Goal: Task Accomplishment & Management: Complete application form

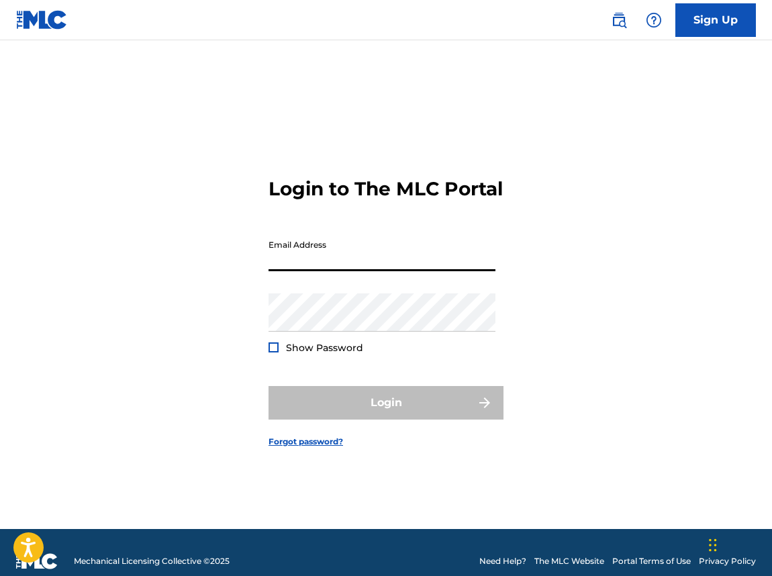
click at [383, 259] on input "Email Address" at bounding box center [382, 252] width 227 height 38
type input "[EMAIL_ADDRESS][DOMAIN_NAME]"
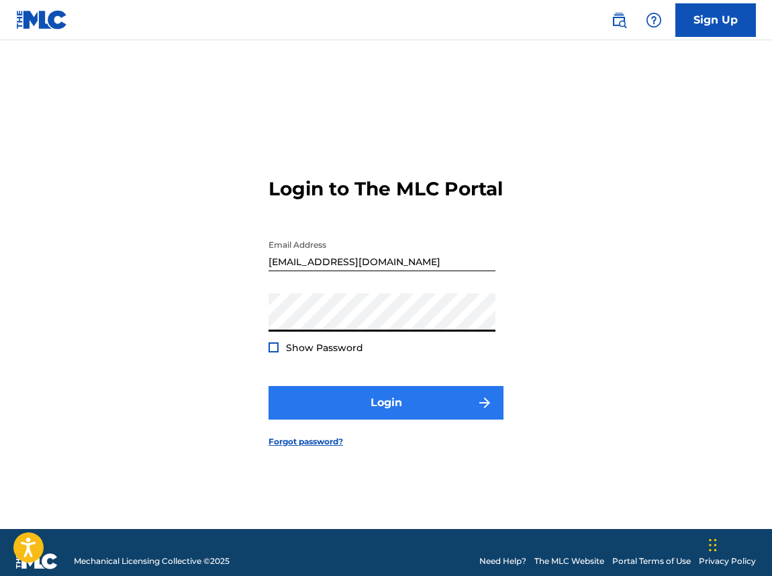
click at [344, 420] on button "Login" at bounding box center [386, 403] width 235 height 34
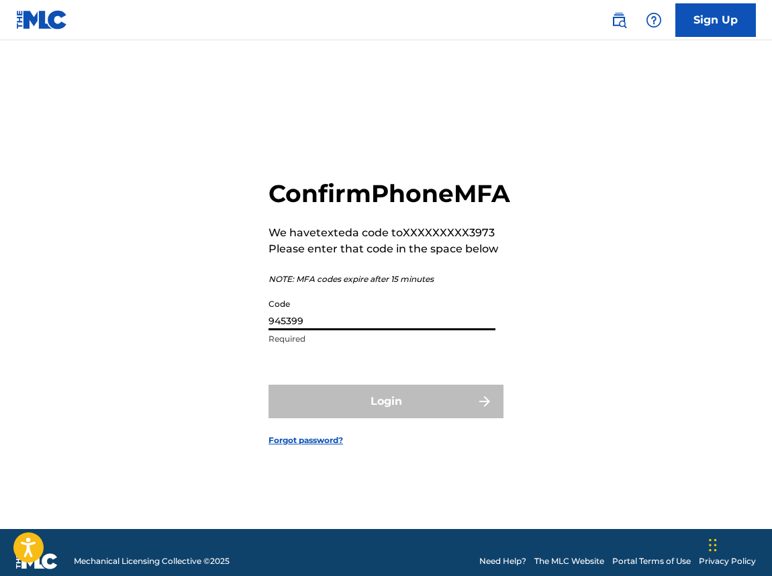
type input "945399"
click at [386, 416] on button "Login" at bounding box center [386, 402] width 235 height 34
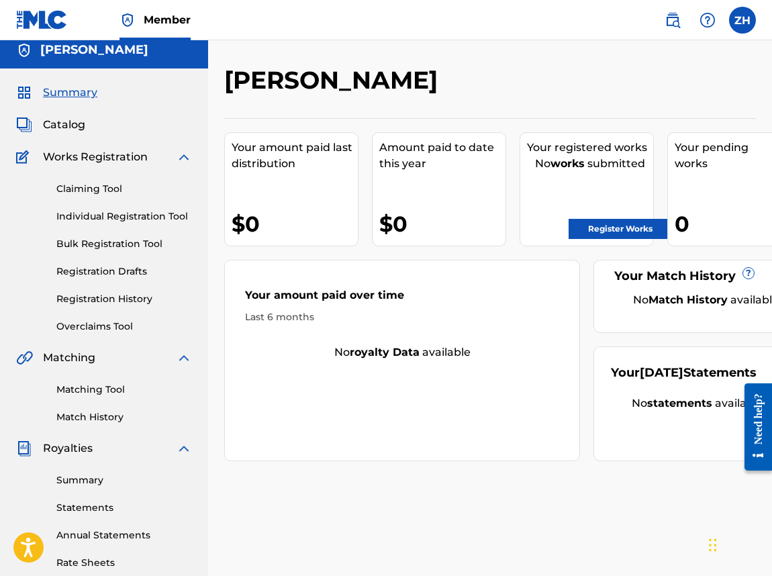
scroll to position [12, 0]
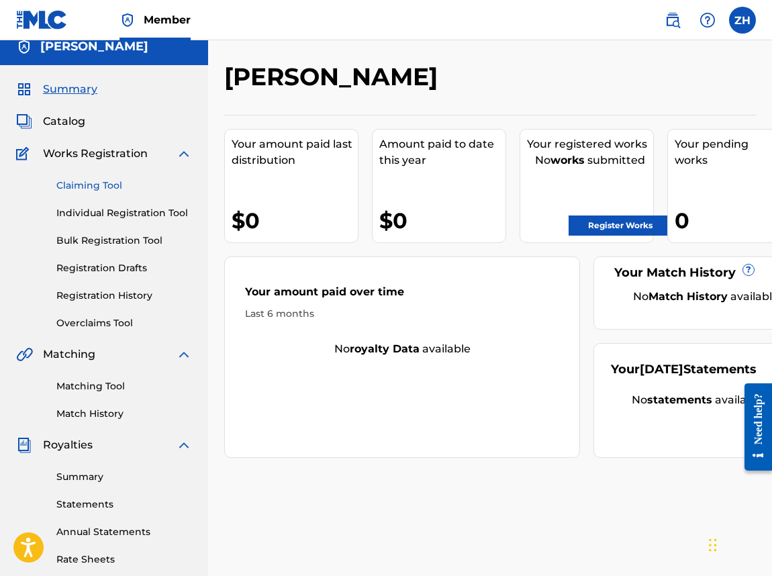
click at [117, 179] on link "Claiming Tool" at bounding box center [124, 186] width 136 height 14
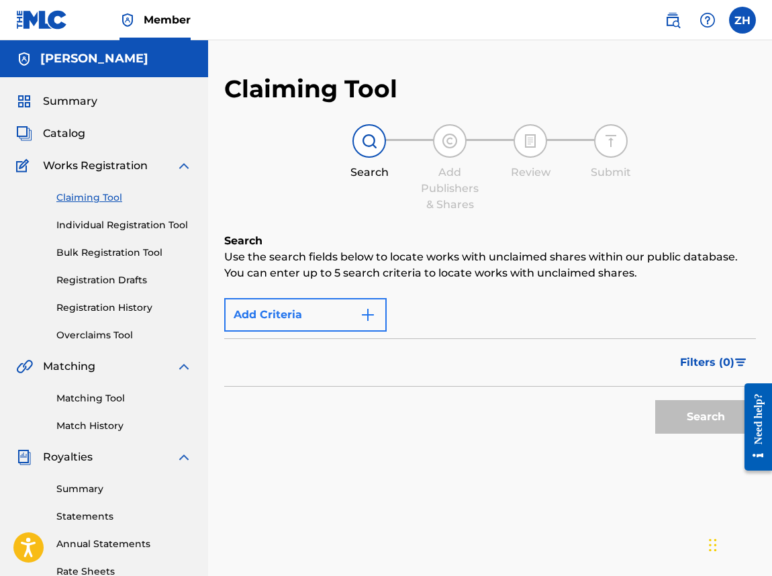
click at [319, 302] on button "Add Criteria" at bounding box center [305, 315] width 163 height 34
click at [346, 314] on button "Add Criteria" at bounding box center [305, 315] width 163 height 34
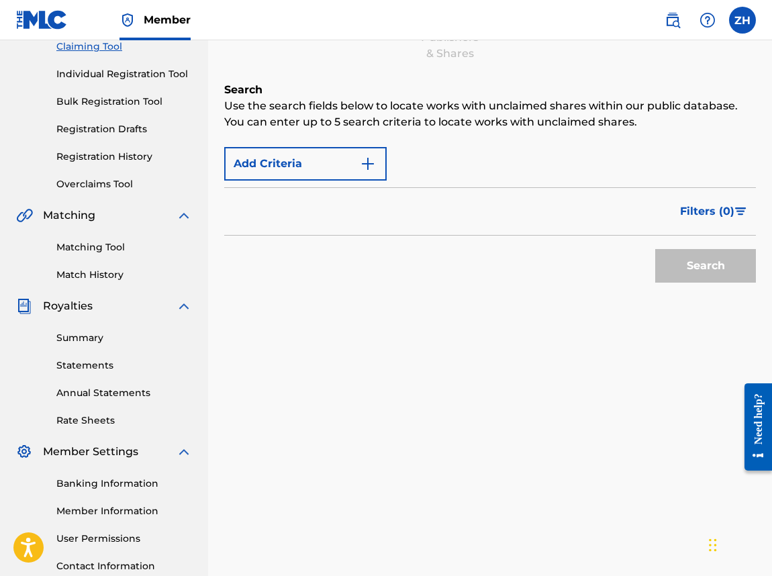
scroll to position [156, 0]
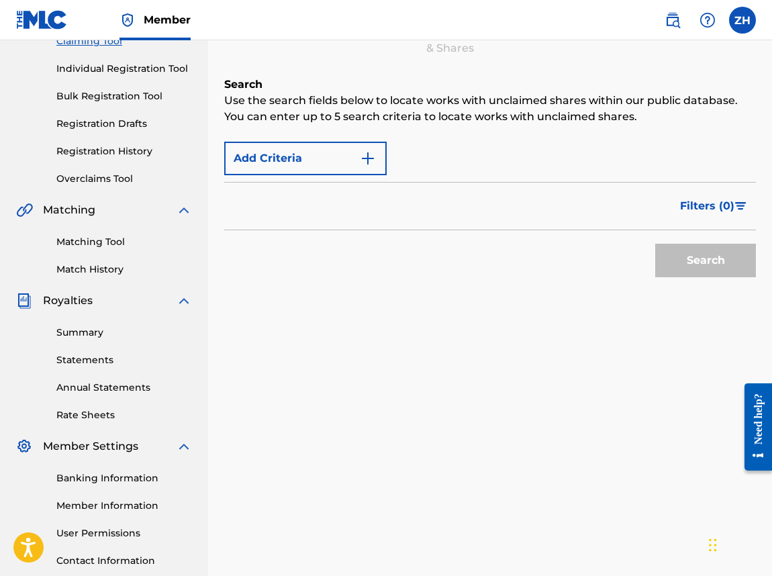
click at [653, 257] on div "Search" at bounding box center [702, 257] width 107 height 54
click at [559, 226] on div "Filters ( 0 )" at bounding box center [490, 206] width 532 height 48
click at [491, 170] on div "Add Criteria" at bounding box center [490, 159] width 532 height 34
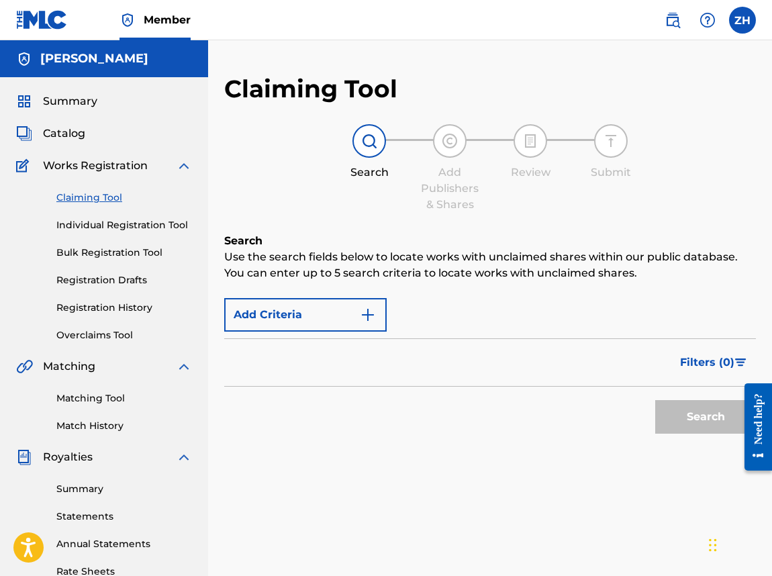
scroll to position [0, 0]
click at [71, 127] on span "Catalog" at bounding box center [64, 134] width 42 height 16
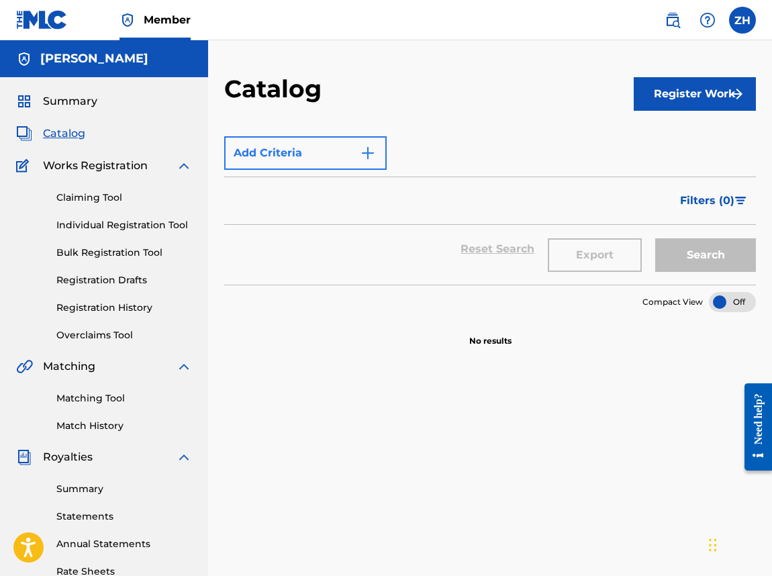
click at [330, 152] on button "Add Criteria" at bounding box center [305, 153] width 163 height 34
click at [97, 195] on link "Claiming Tool" at bounding box center [124, 198] width 136 height 14
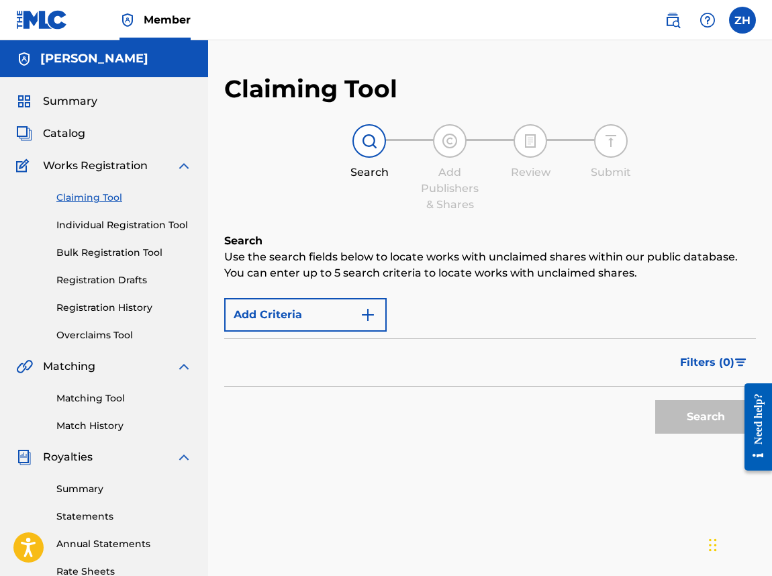
click at [112, 166] on span "Works Registration" at bounding box center [95, 166] width 105 height 16
click at [74, 126] on span "Catalog" at bounding box center [64, 134] width 42 height 16
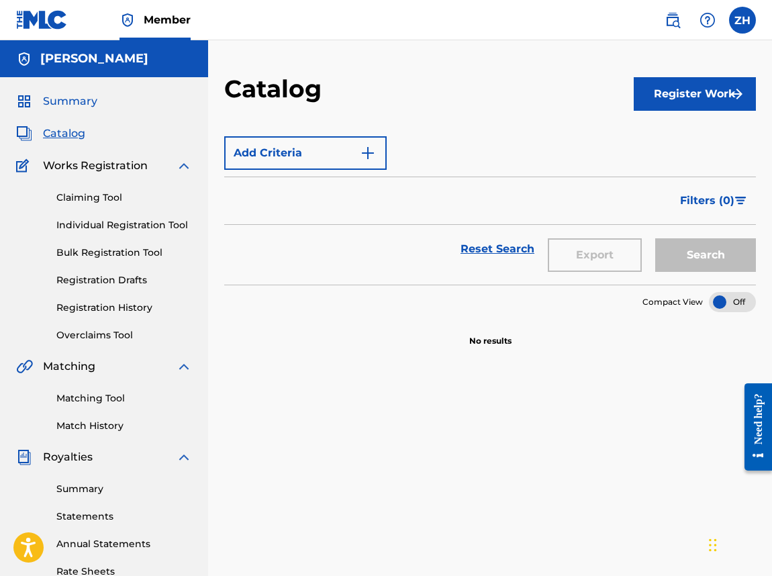
click at [81, 103] on span "Summary" at bounding box center [70, 101] width 54 height 16
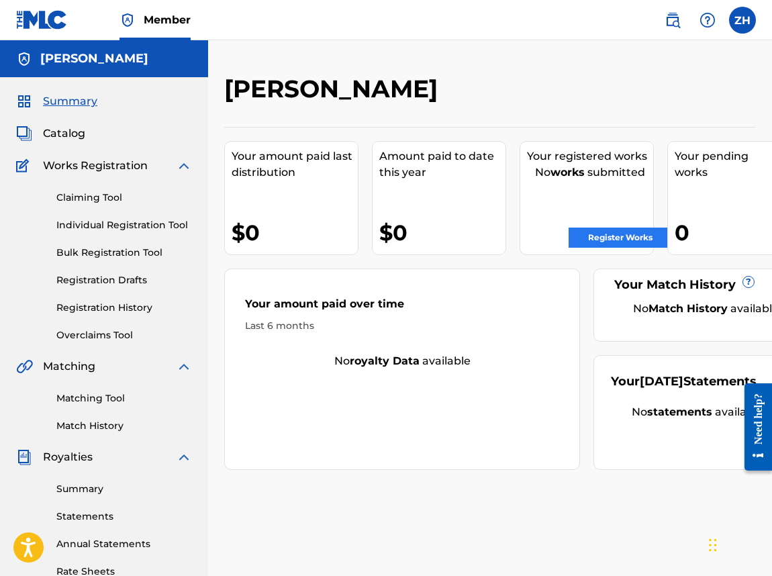
click at [594, 229] on link "Register Works" at bounding box center [620, 238] width 103 height 20
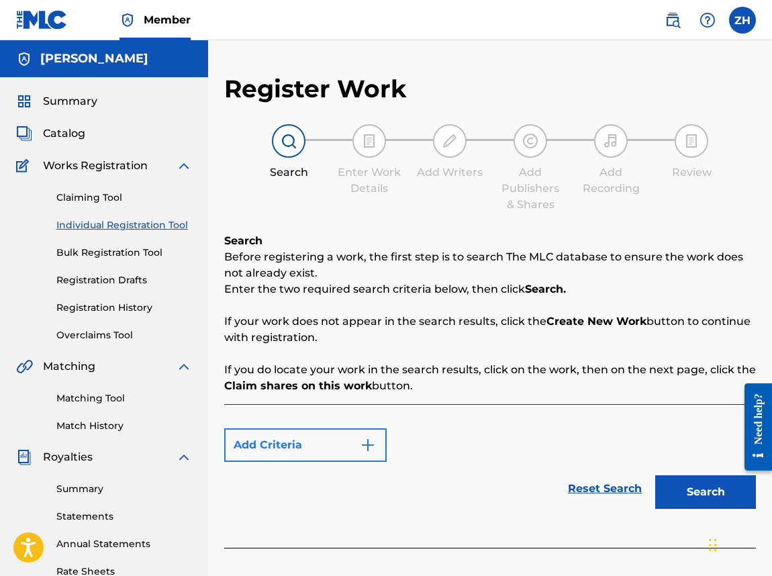
click at [334, 451] on button "Add Criteria" at bounding box center [305, 445] width 163 height 34
click at [359, 444] on button "Add Criteria" at bounding box center [305, 445] width 163 height 34
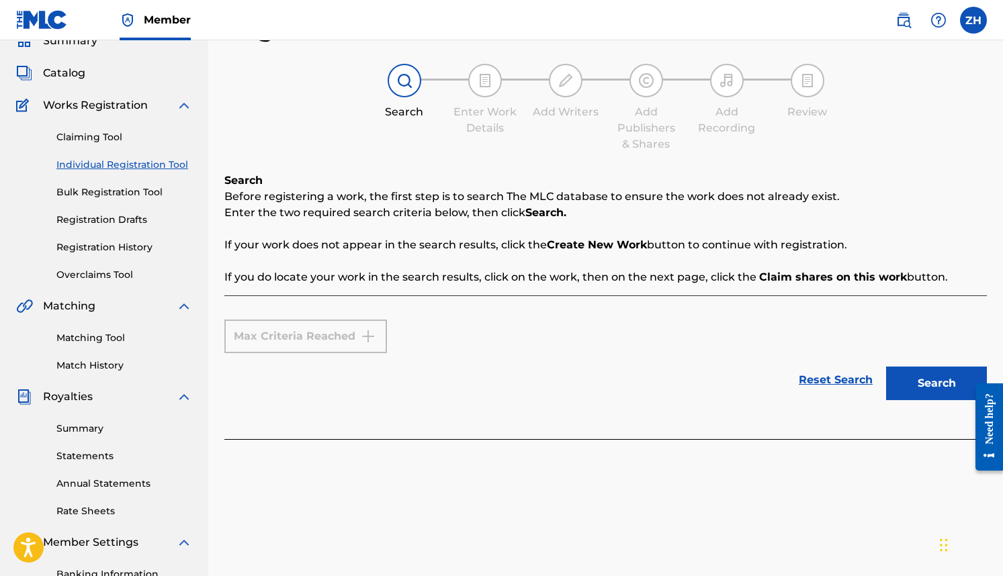
scroll to position [83, 0]
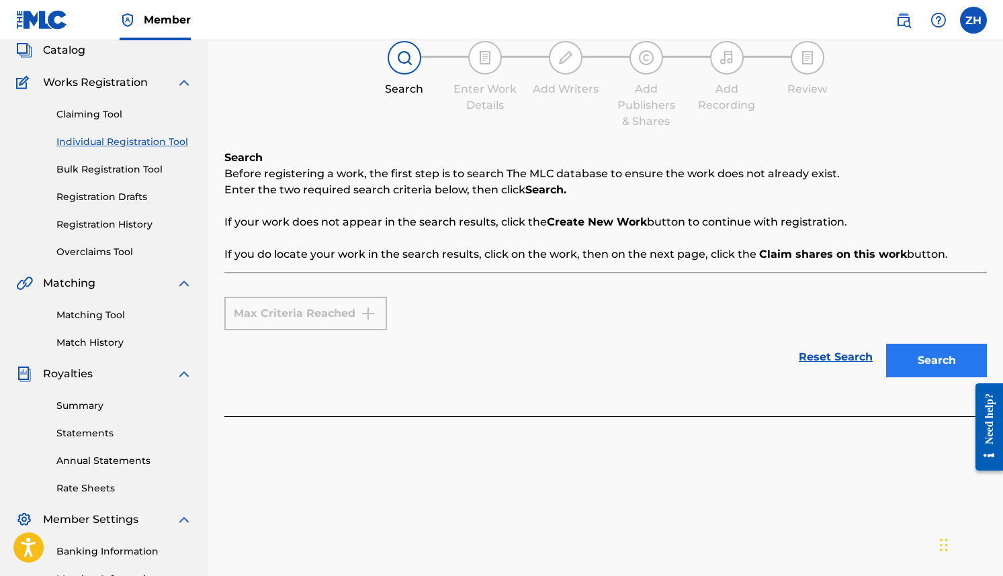
click at [772, 351] on button "Search" at bounding box center [936, 361] width 101 height 34
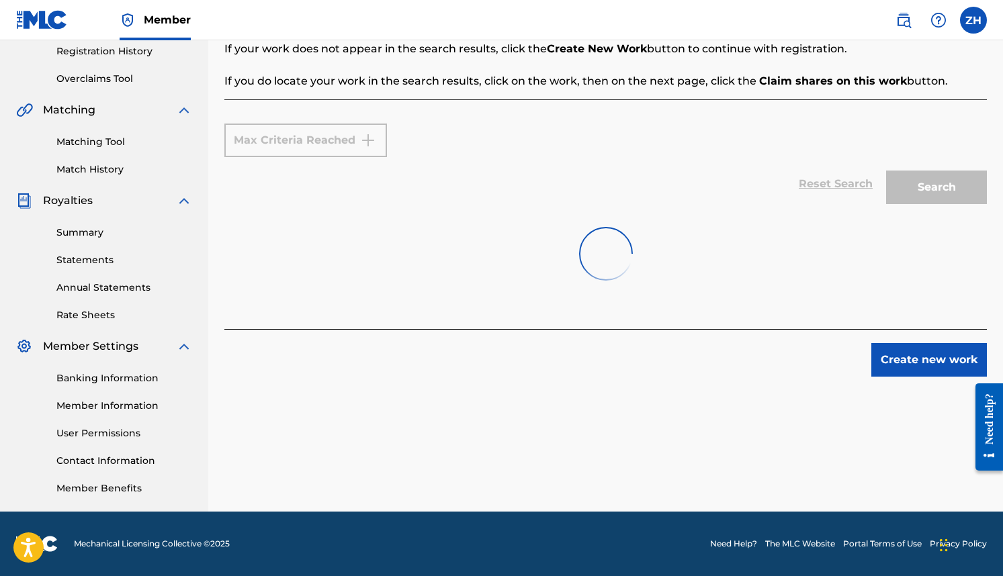
scroll to position [257, 0]
click at [772, 354] on button "Create new work" at bounding box center [929, 360] width 116 height 34
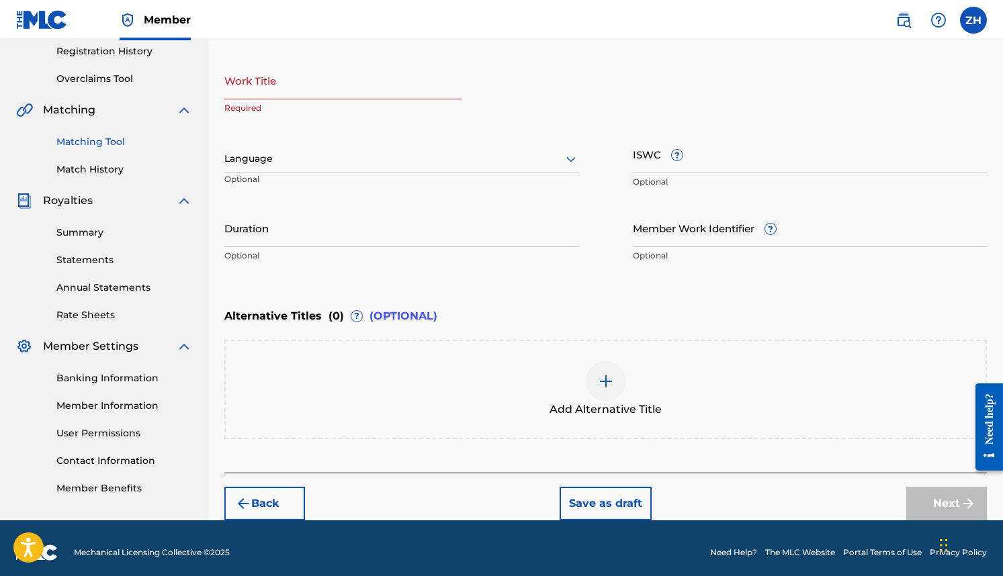
click at [94, 137] on link "Matching Tool" at bounding box center [124, 142] width 136 height 14
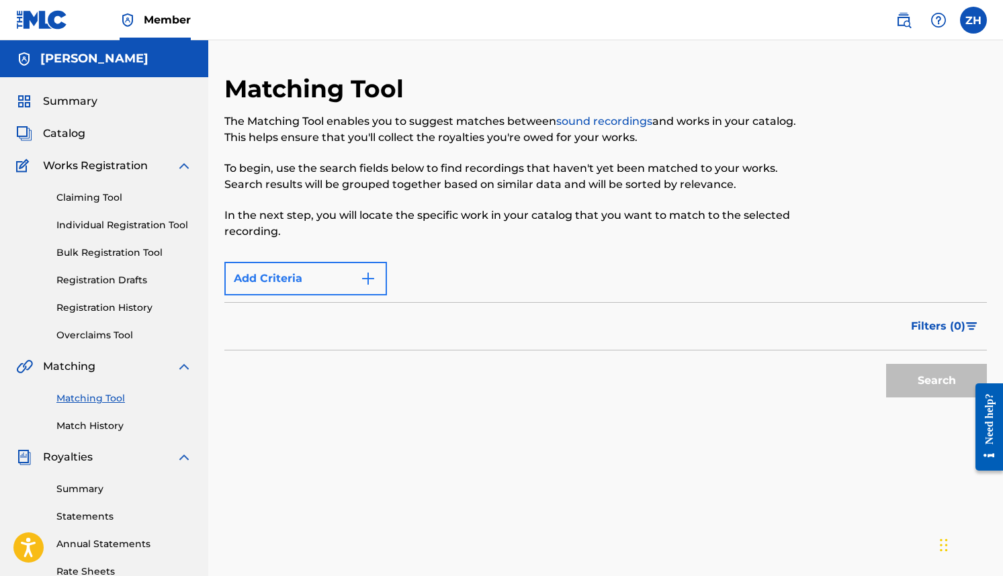
click at [347, 268] on button "Add Criteria" at bounding box center [305, 279] width 163 height 34
click at [367, 268] on button "Add Criteria" at bounding box center [305, 279] width 163 height 34
click at [772, 325] on span "Filters ( 0 )" at bounding box center [938, 326] width 54 height 16
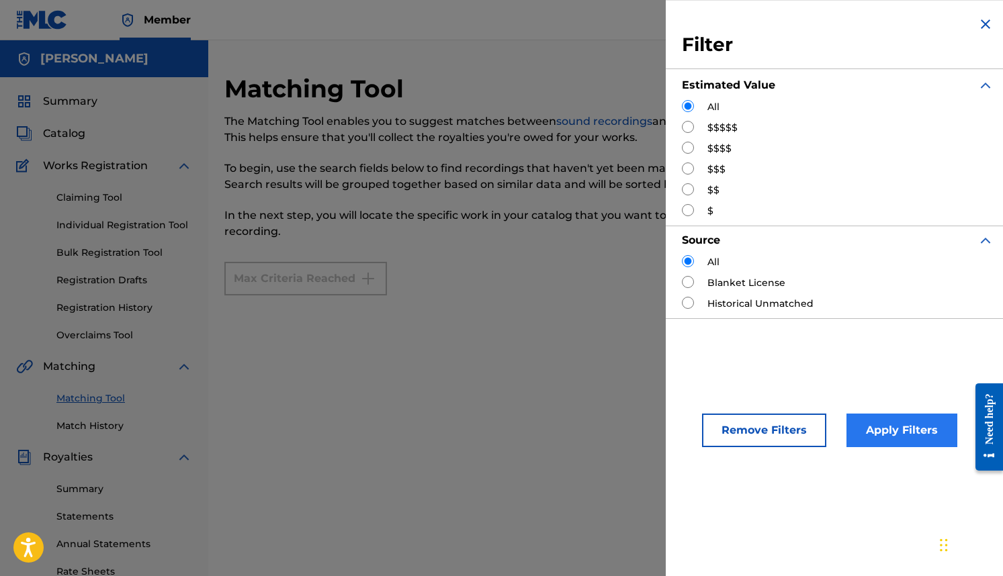
click at [772, 428] on button "Apply Filters" at bounding box center [901, 431] width 111 height 34
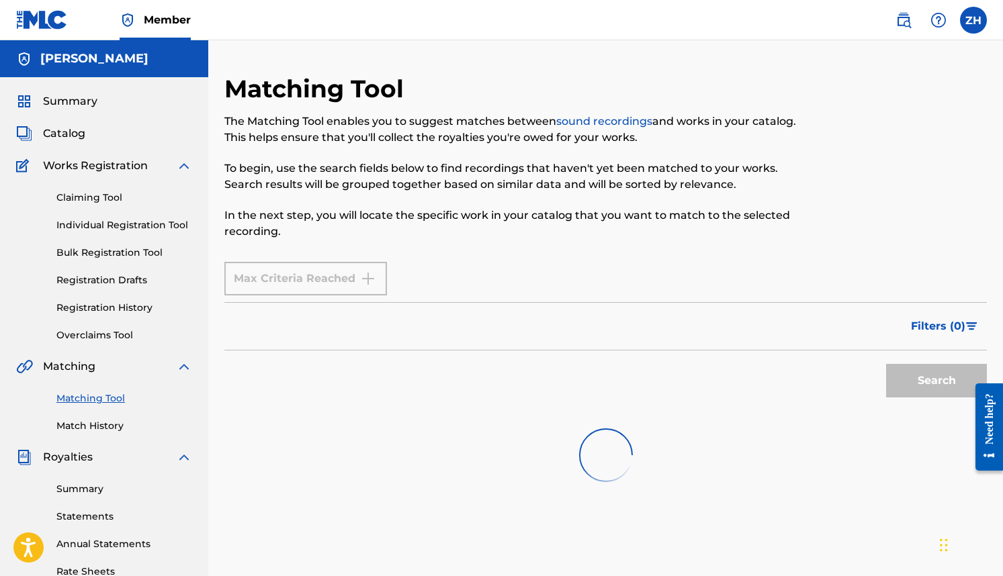
click at [772, 391] on div "Search" at bounding box center [932, 378] width 107 height 54
click at [78, 136] on span "Catalog" at bounding box center [64, 134] width 42 height 16
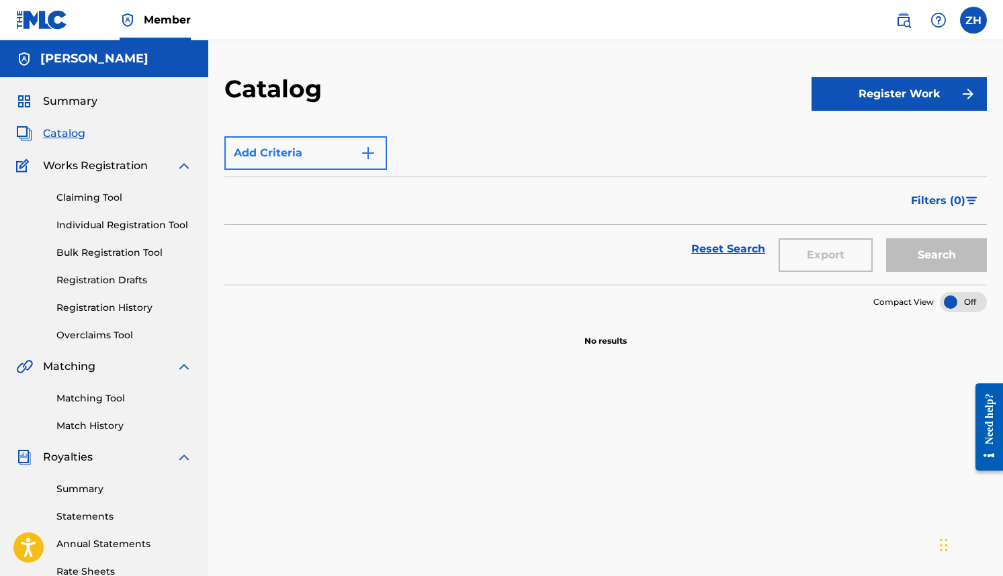
click at [359, 152] on button "Add Criteria" at bounding box center [305, 153] width 163 height 34
click at [93, 105] on span "Summary" at bounding box center [70, 101] width 54 height 16
